Goal: Information Seeking & Learning: Learn about a topic

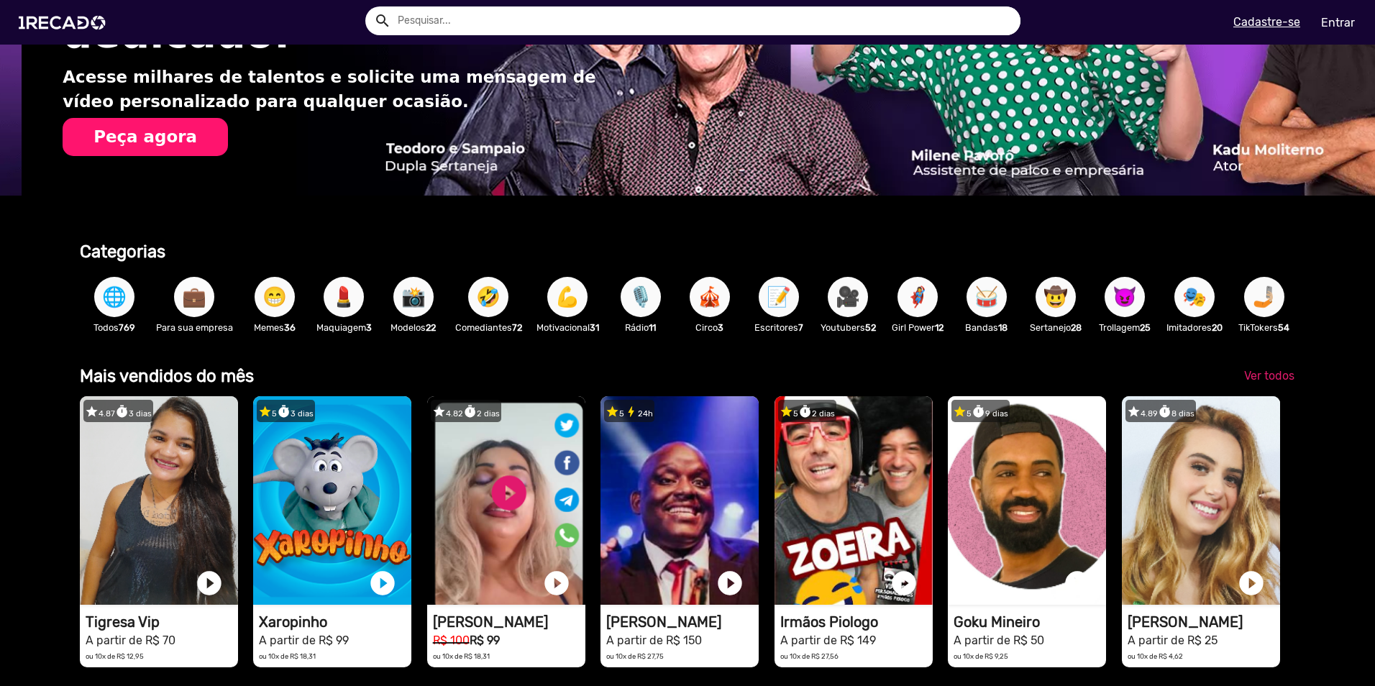
click at [188, 302] on span "💼" at bounding box center [194, 297] width 24 height 40
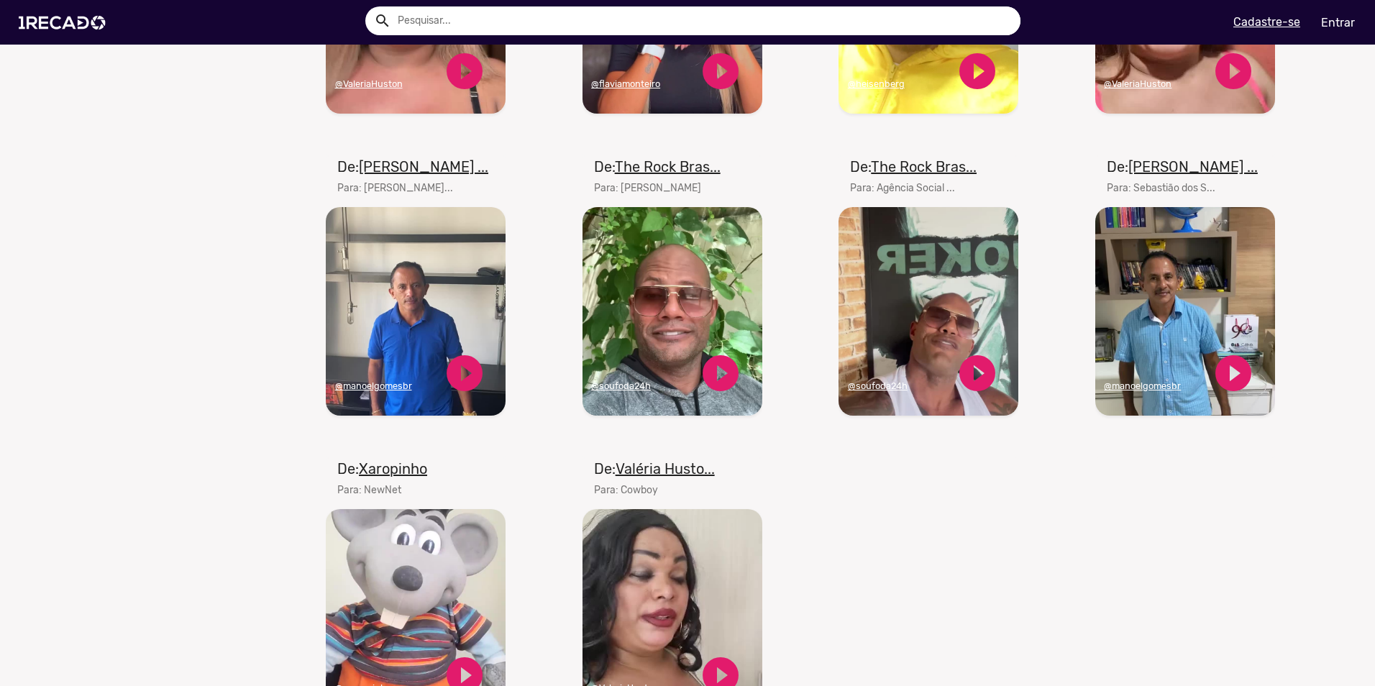
click at [390, 292] on video "Seu navegador não reproduz vídeo em HTML5" at bounding box center [416, 311] width 180 height 208
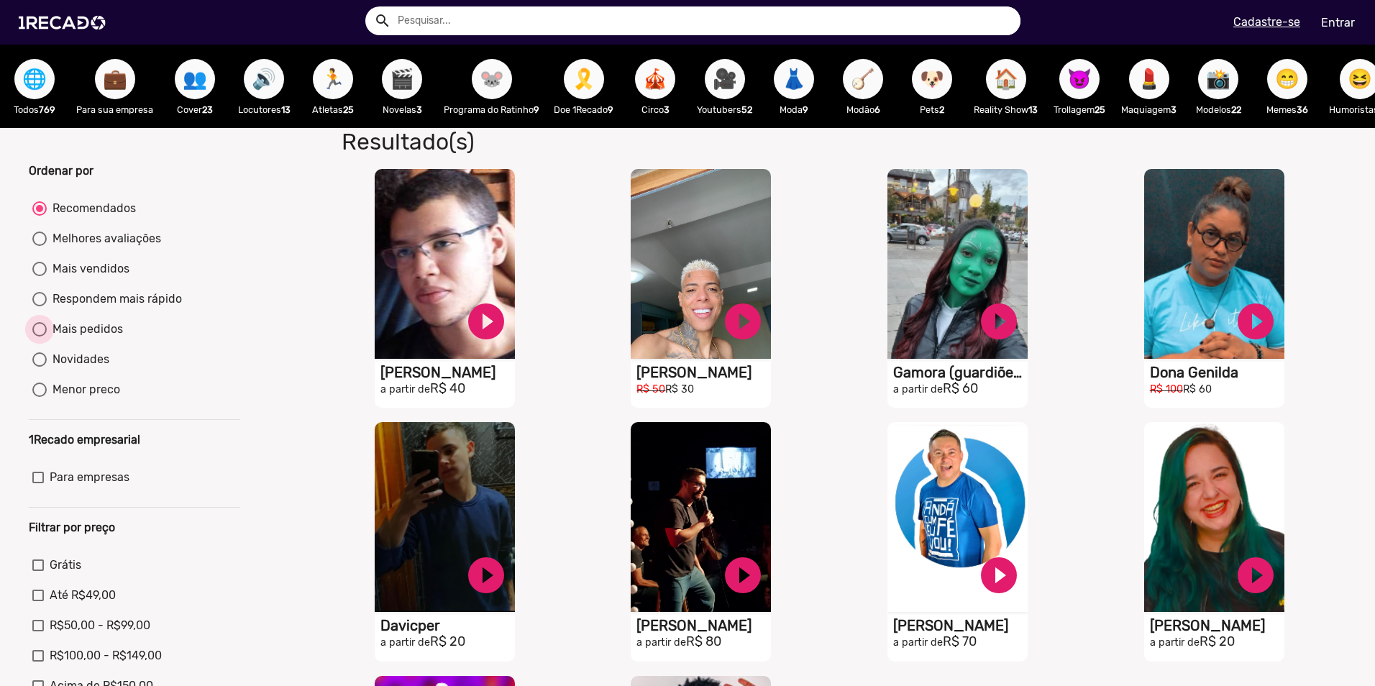
click at [94, 338] on div "Mais pedidos" at bounding box center [85, 329] width 76 height 17
click at [40, 337] on input "Mais pedidos" at bounding box center [39, 336] width 1 height 1
radio input "true"
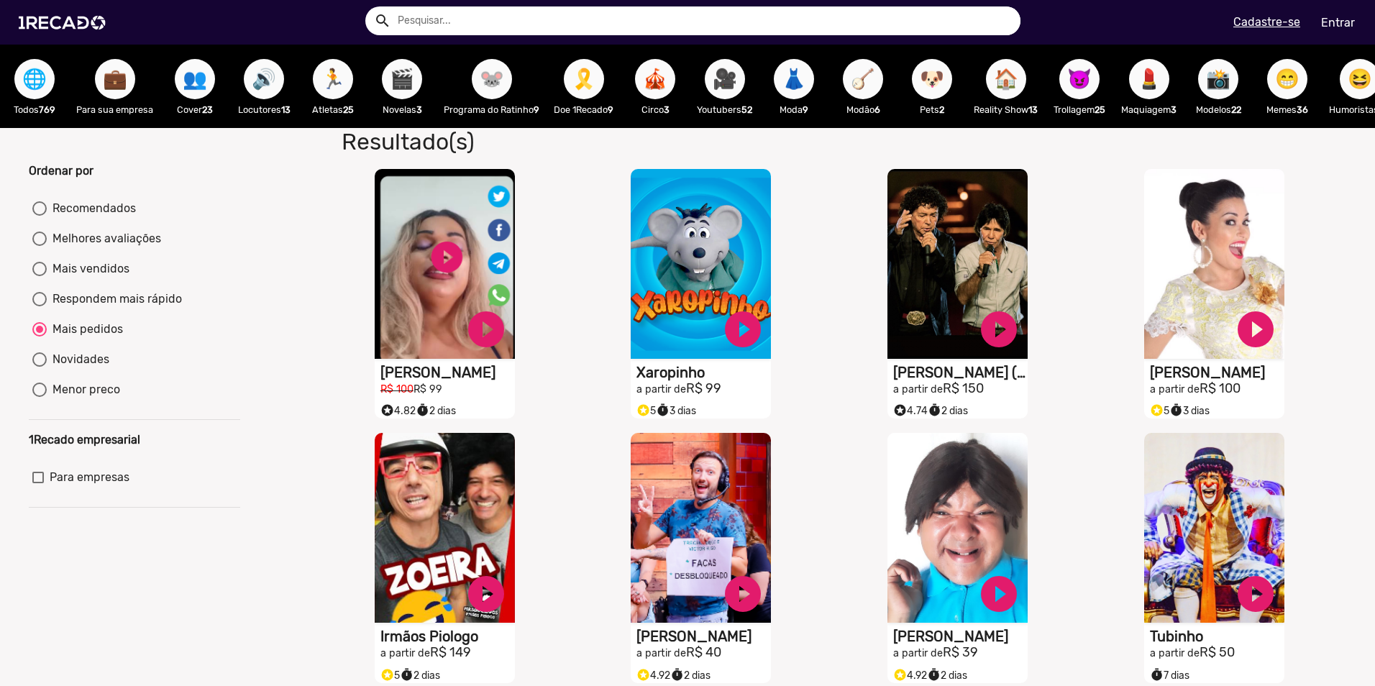
click at [106, 306] on div "Respondem mais rápido" at bounding box center [114, 298] width 135 height 17
click at [40, 306] on input "Respondem mais rápido" at bounding box center [39, 306] width 1 height 1
radio input "true"
